Goal: Find specific page/section: Find specific page/section

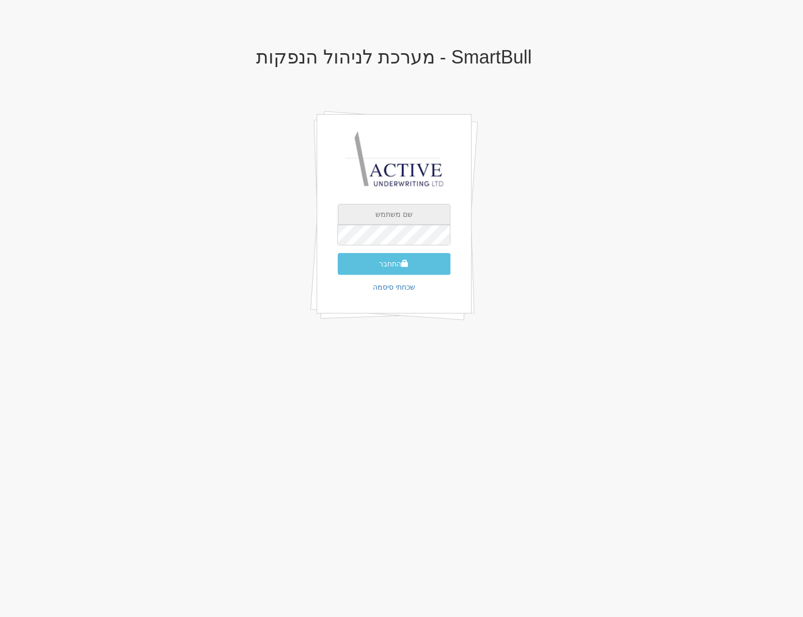
type input "neil@activeu.co.il"
click at [362, 222] on input "neil@activeu.co.il" at bounding box center [394, 214] width 113 height 21
click at [253, 223] on div "SmartBull - מערכת לניהול הנפקות neil@activeu.co.il התחבר שכחתי סיסמה" at bounding box center [394, 196] width 604 height 318
click at [379, 271] on button "התחבר" at bounding box center [394, 264] width 113 height 22
type input "858894"
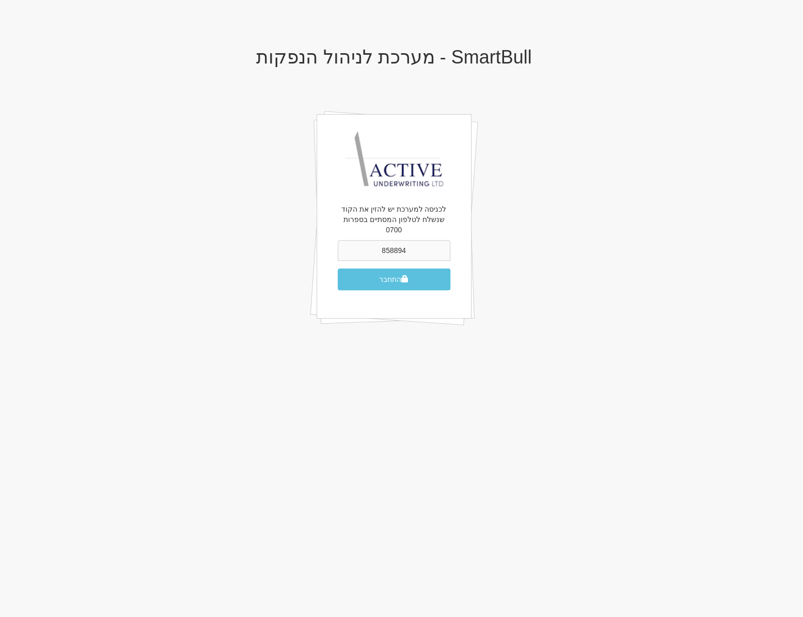
click at [338, 269] on button "התחבר" at bounding box center [394, 280] width 113 height 22
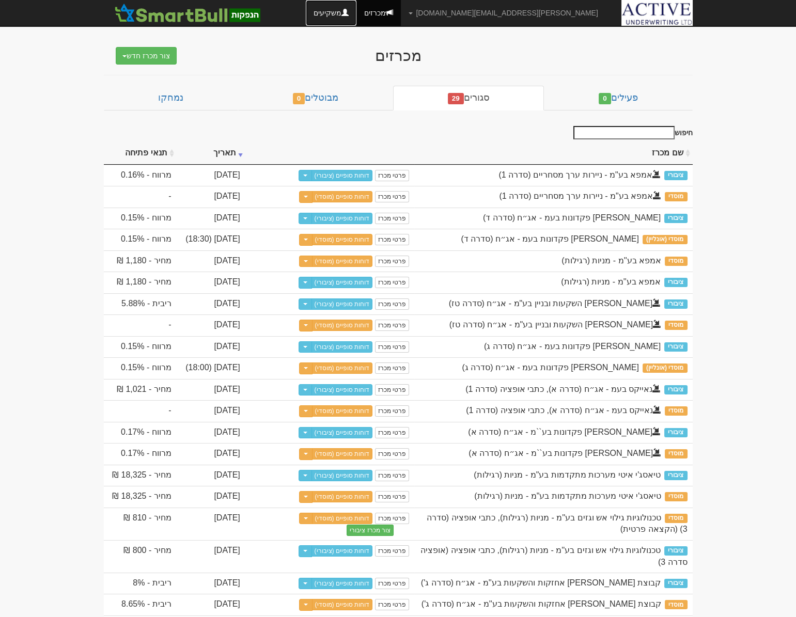
click at [356, 13] on link "משקיעים" at bounding box center [331, 13] width 51 height 26
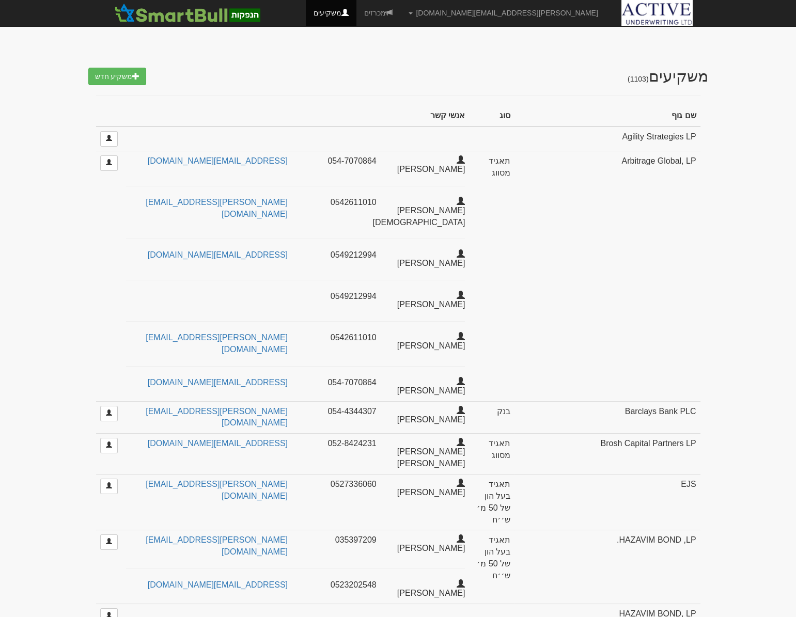
select select "25"
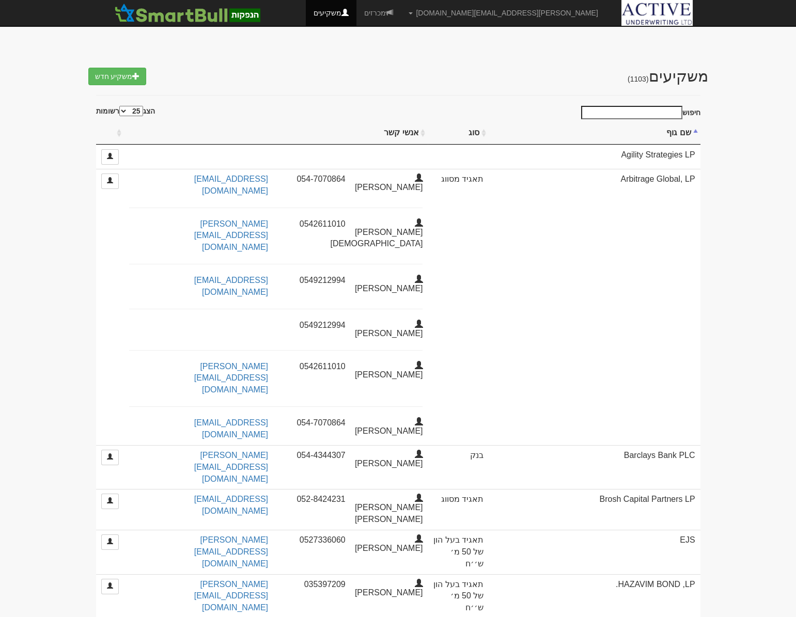
click at [640, 109] on input "חיפוש" at bounding box center [631, 112] width 101 height 13
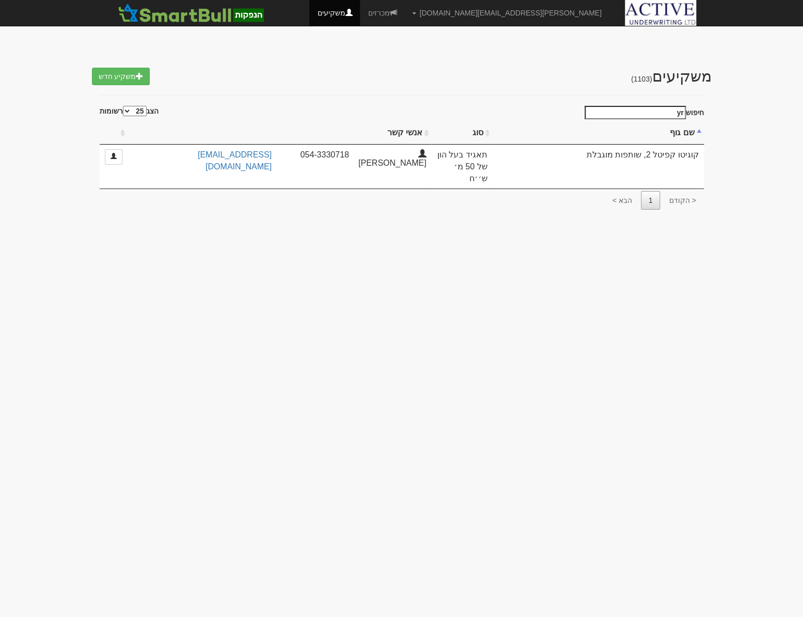
type input "y"
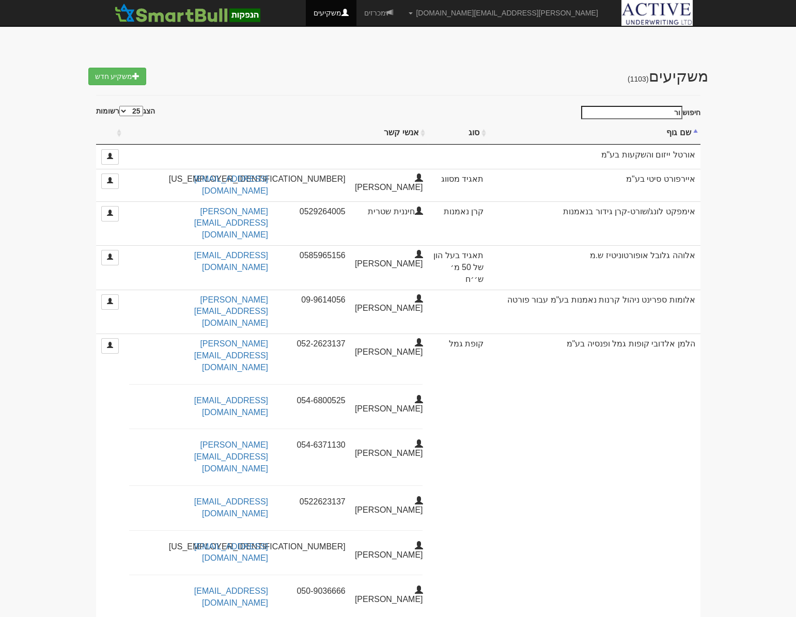
type input "ו"
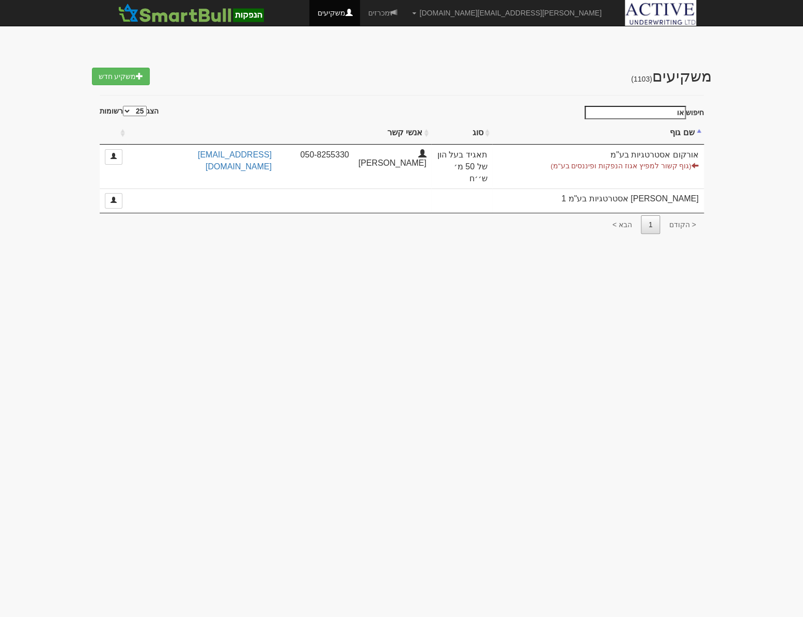
type input "א"
